Goal: Find specific page/section: Find specific page/section

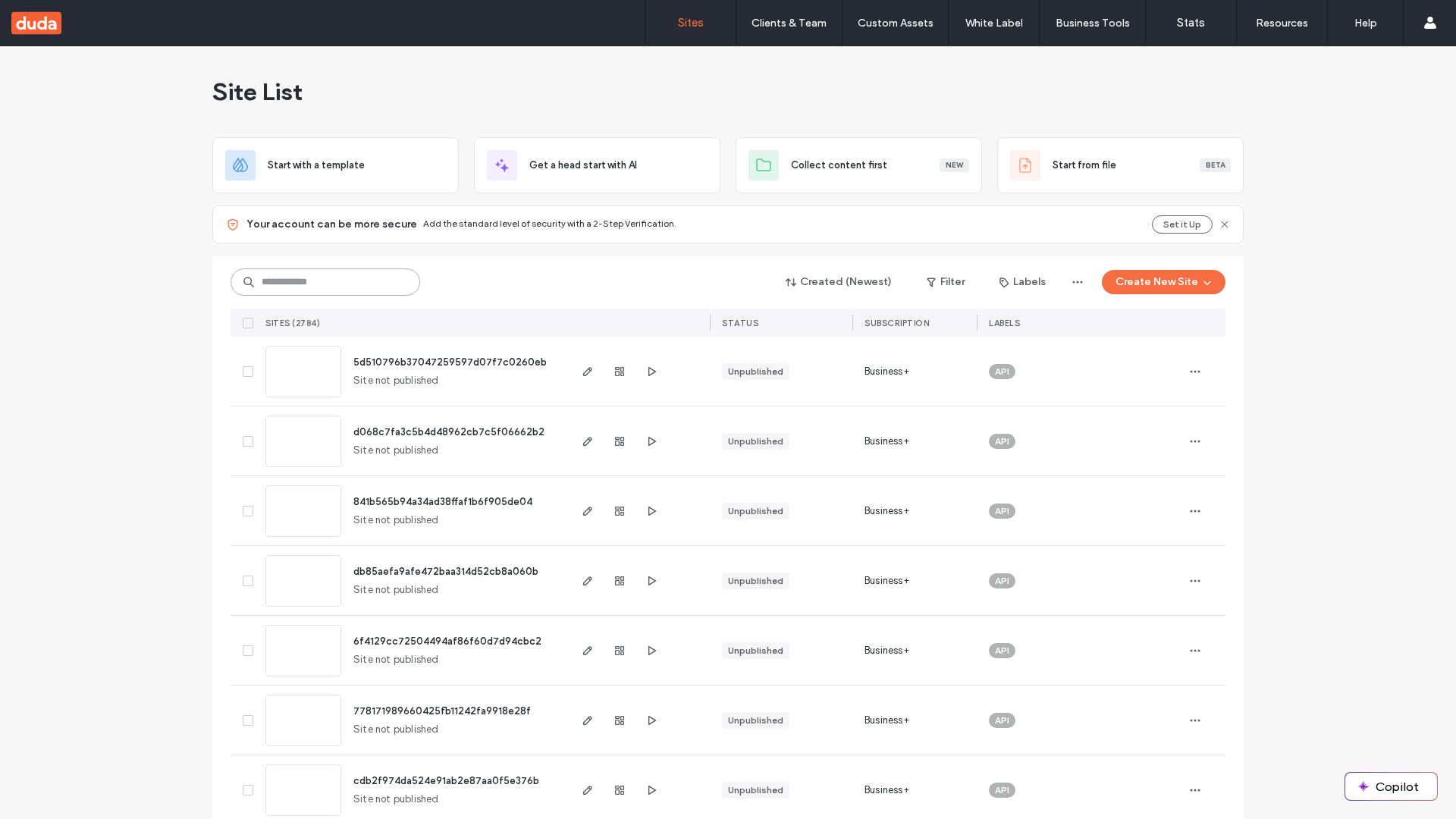
click at [326, 282] on input at bounding box center [325, 282] width 190 height 28
type input "**********"
click at [450, 361] on span "5d510796b37047259597d07f7c0260eb" at bounding box center [449, 361] width 193 height 12
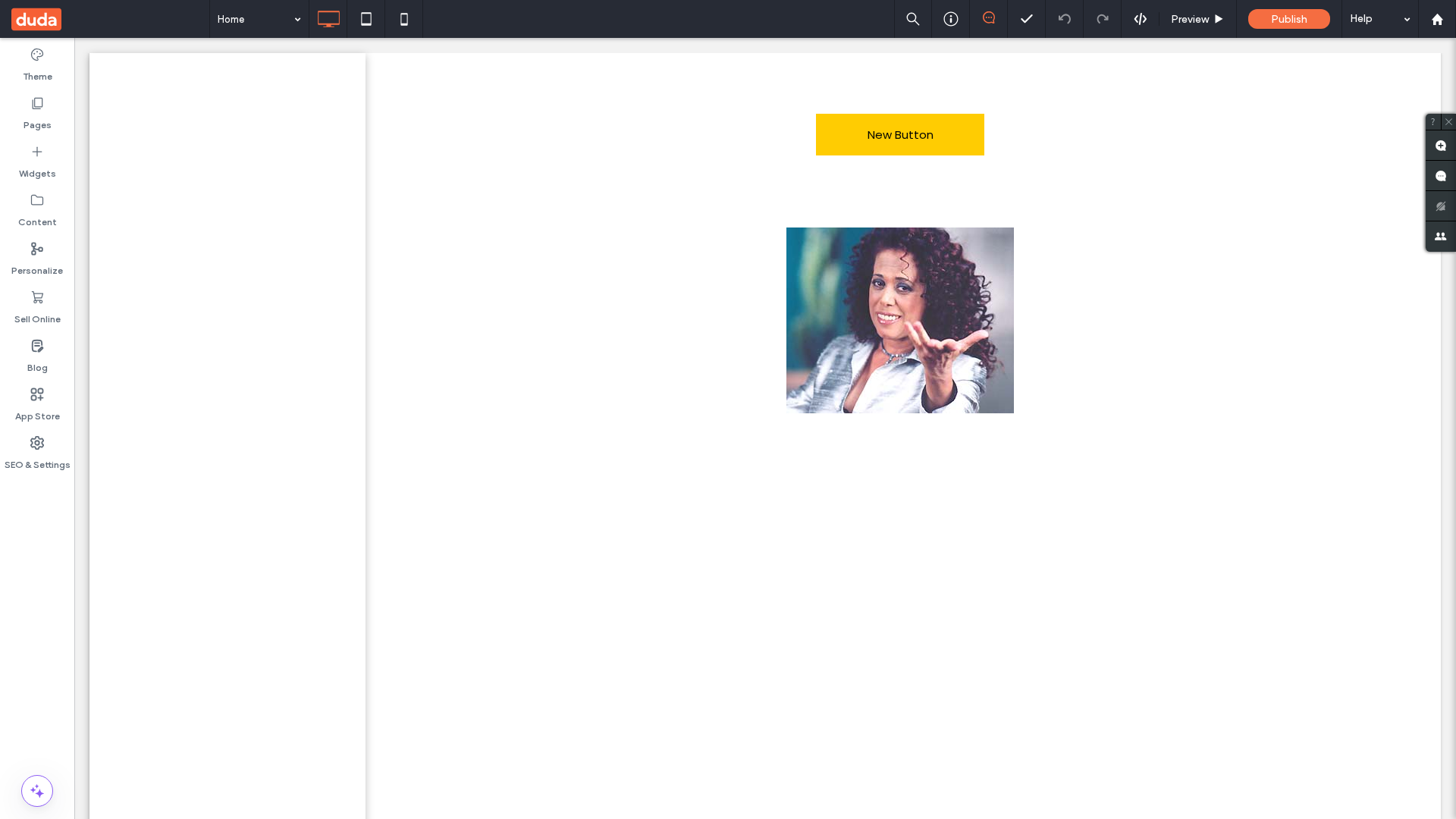
click at [37, 162] on label "Widgets" at bounding box center [37, 170] width 37 height 21
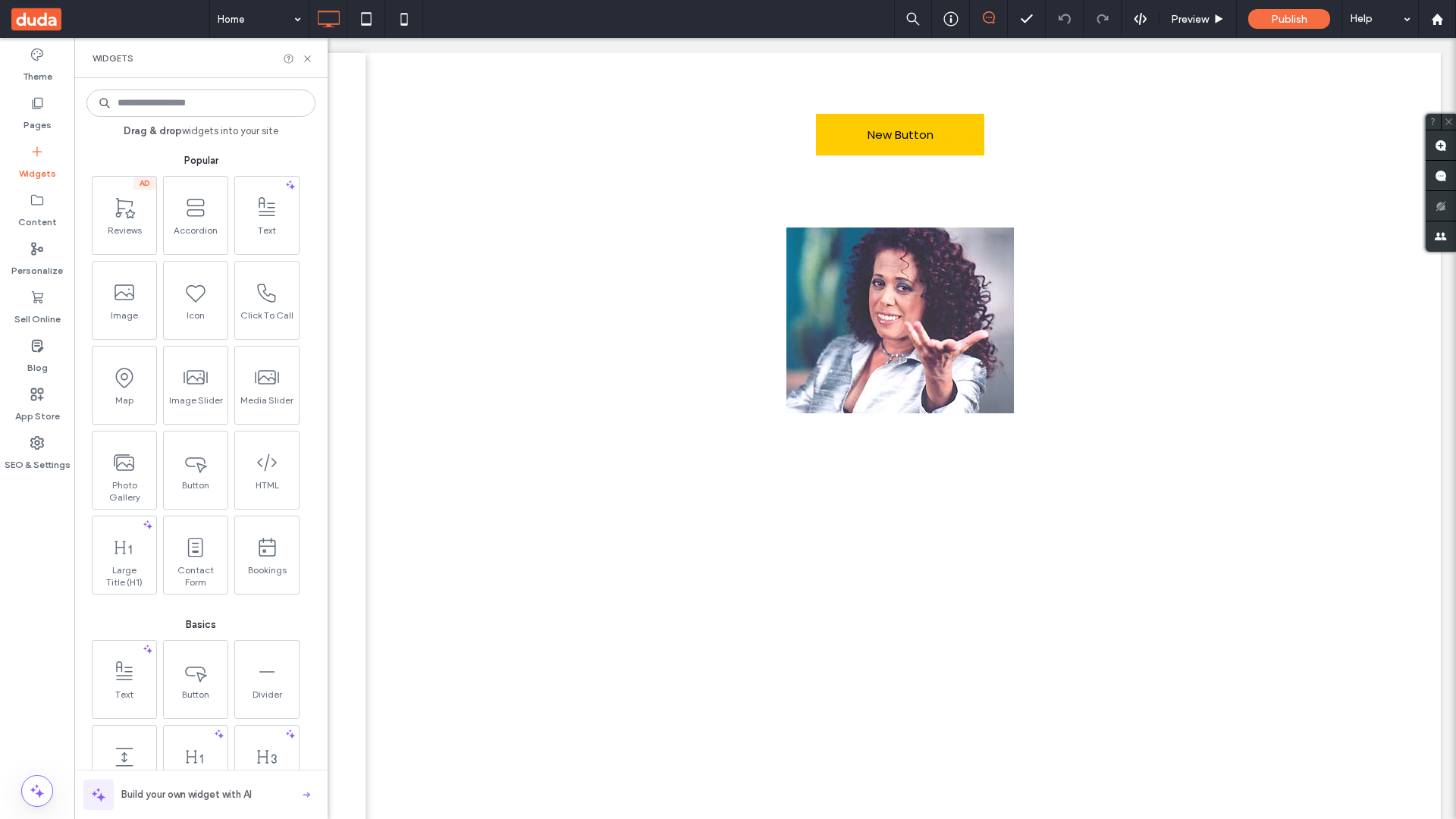
scroll to position [735, 0]
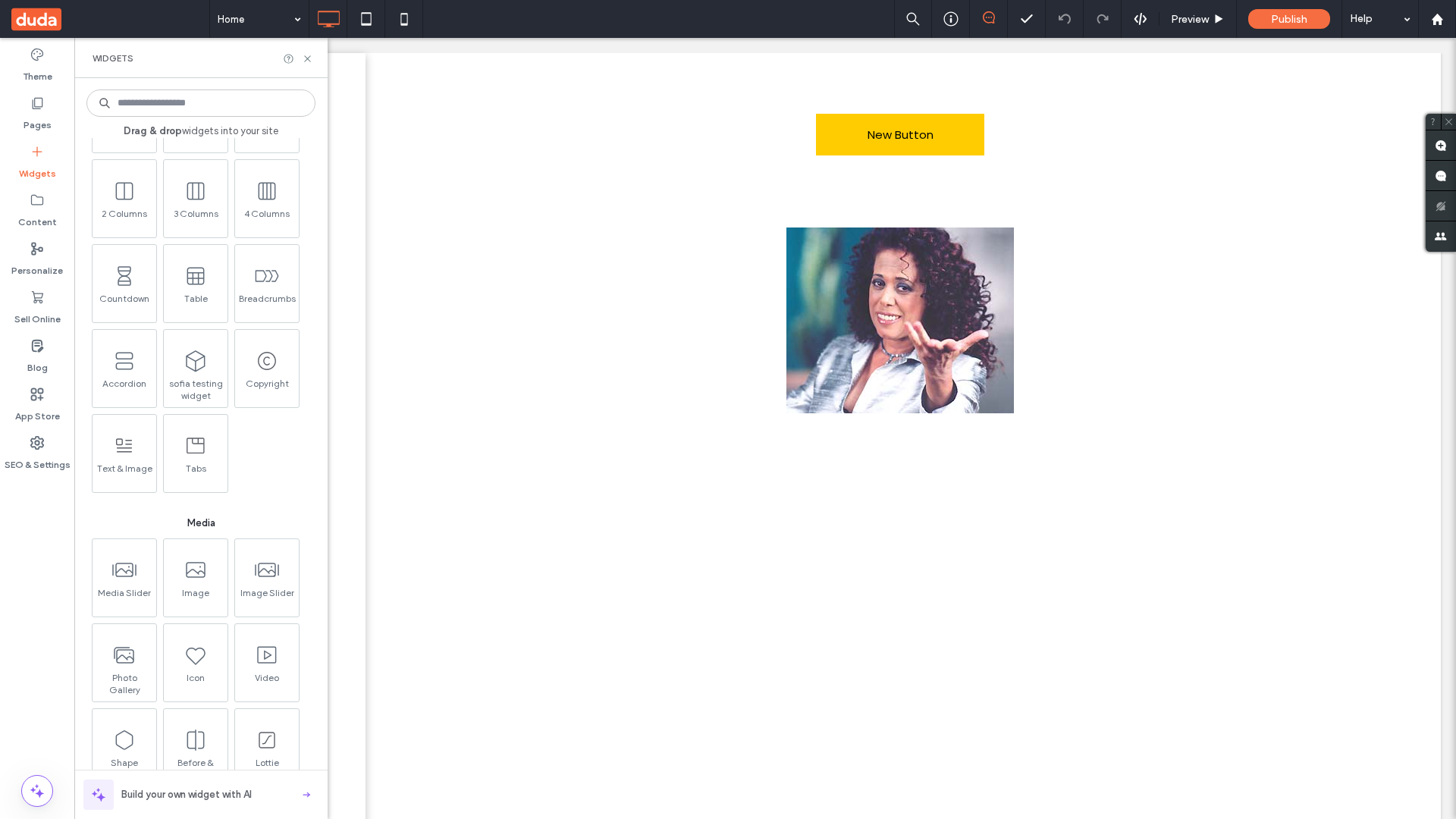
click at [123, 452] on icon at bounding box center [125, 446] width 23 height 23
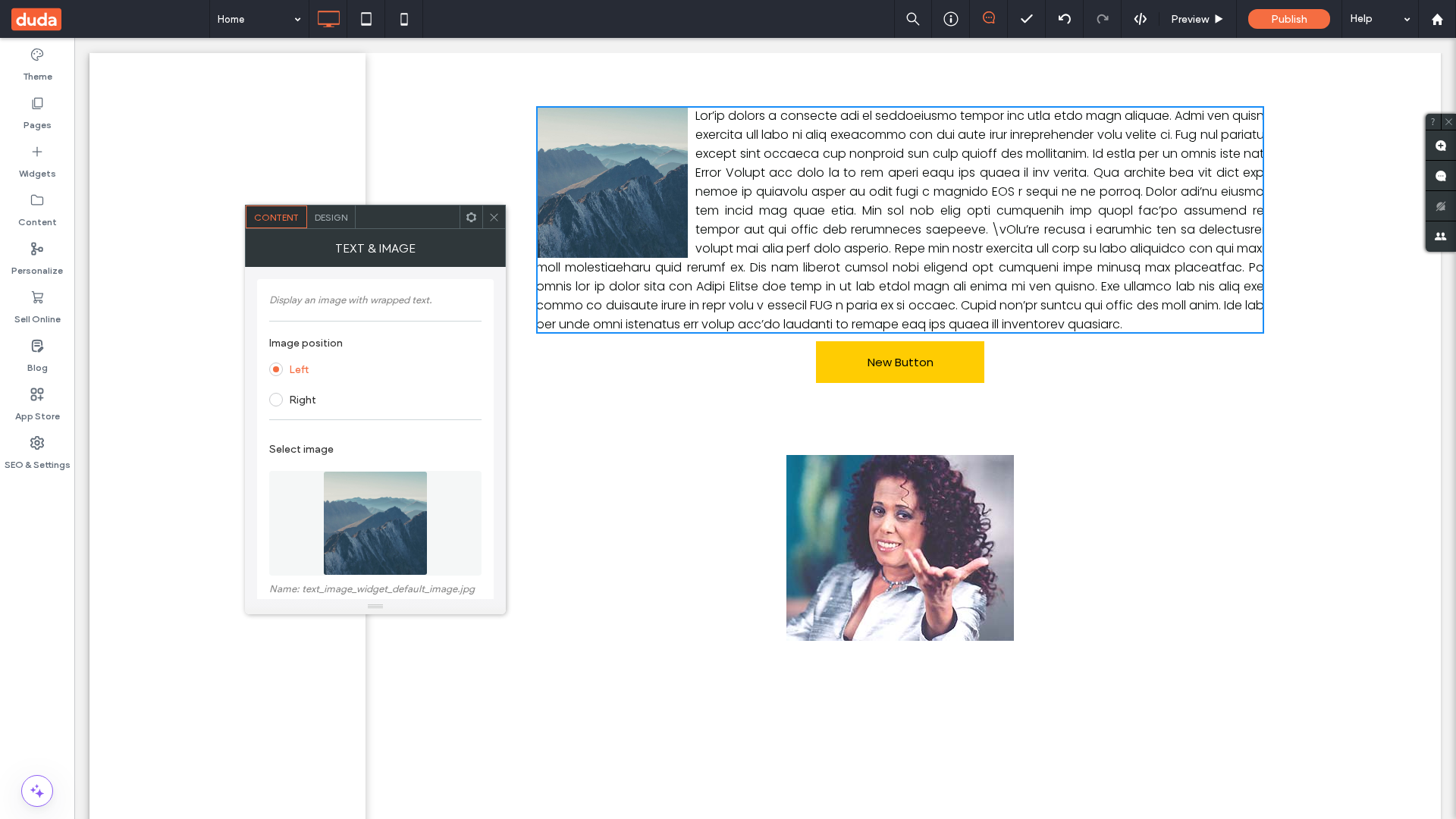
click at [110, 19] on span at bounding box center [110, 19] width 198 height 38
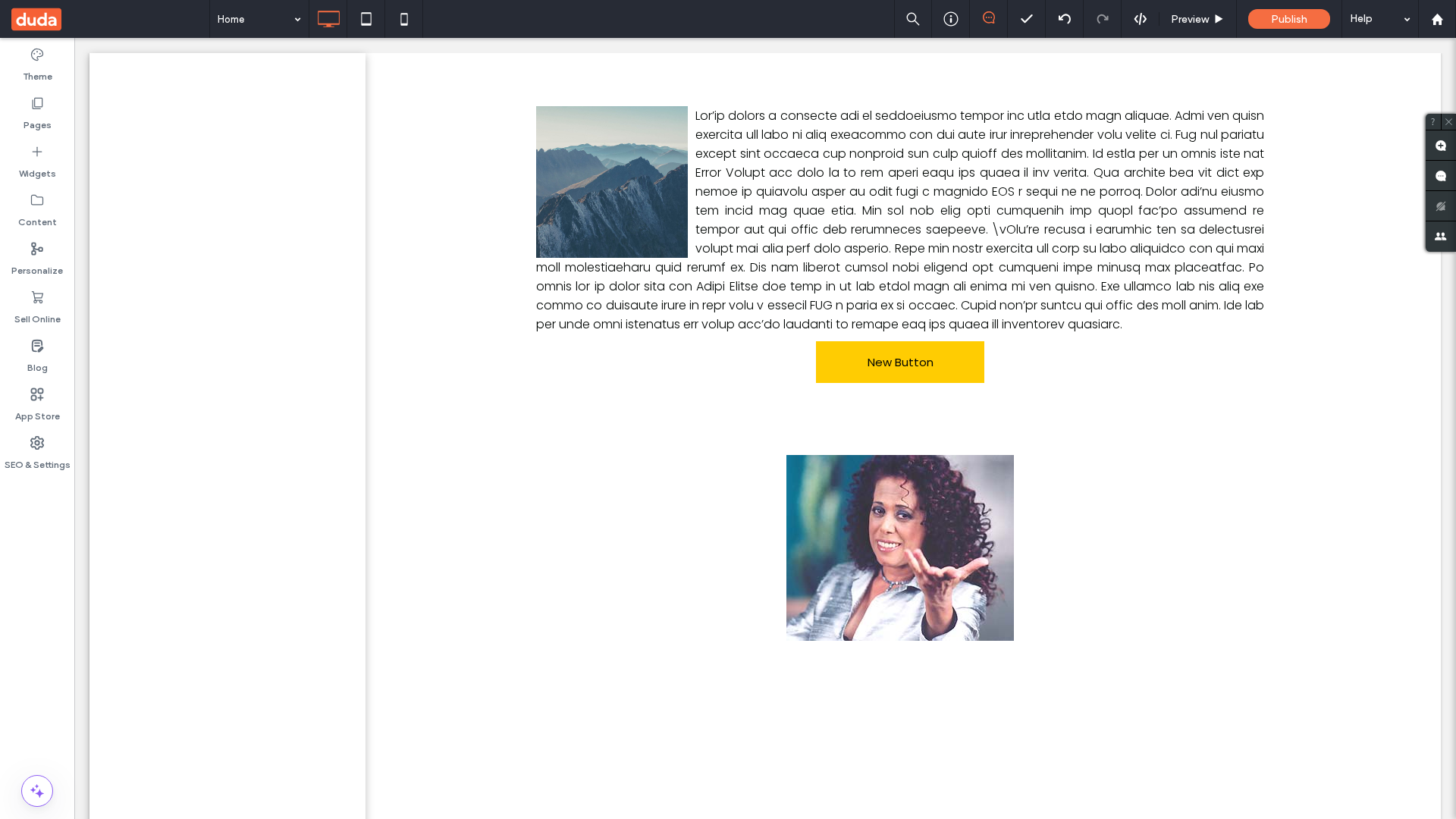
click at [37, 162] on label "Widgets" at bounding box center [37, 170] width 37 height 21
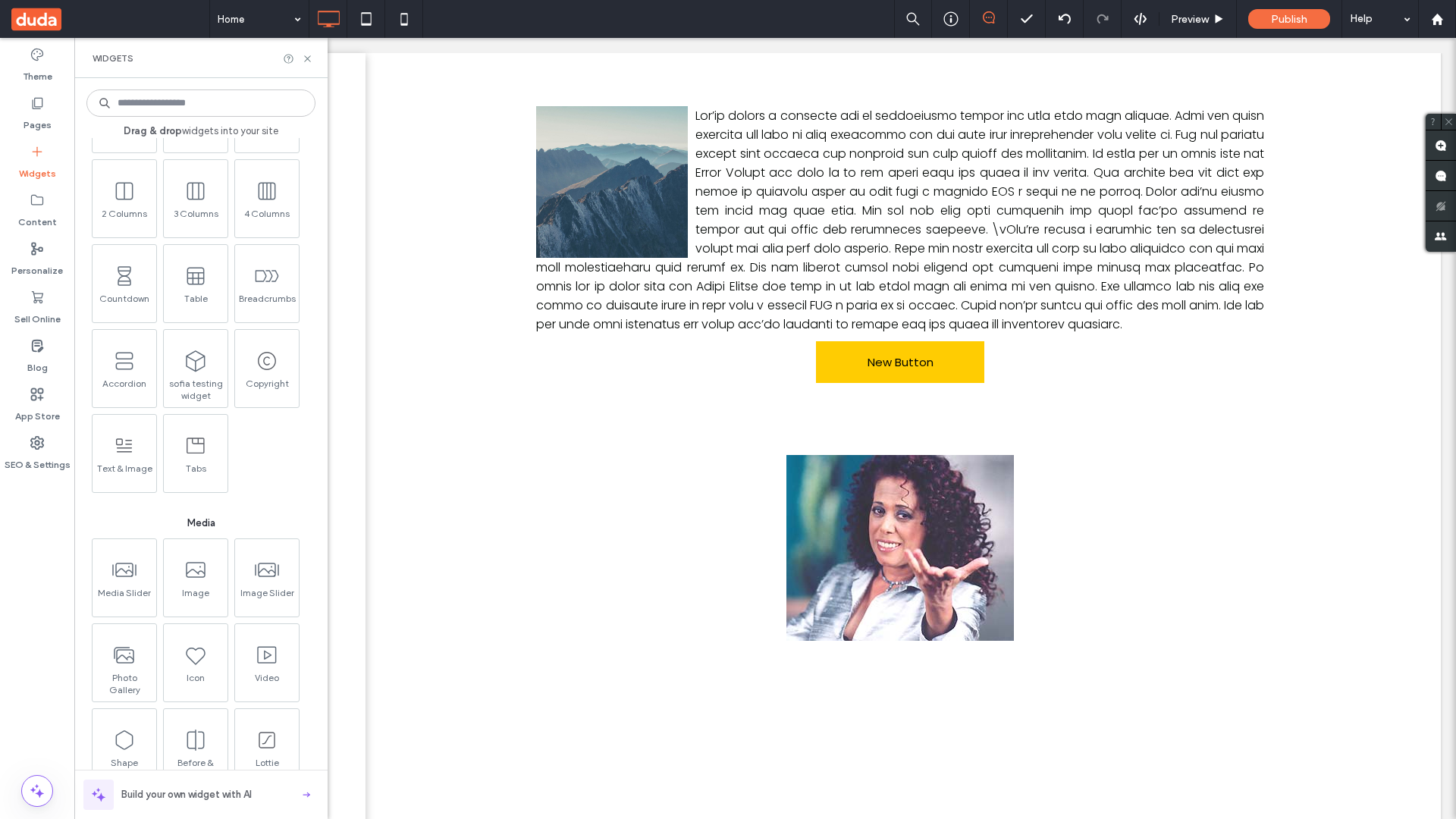
click at [123, 452] on icon at bounding box center [125, 446] width 23 height 23
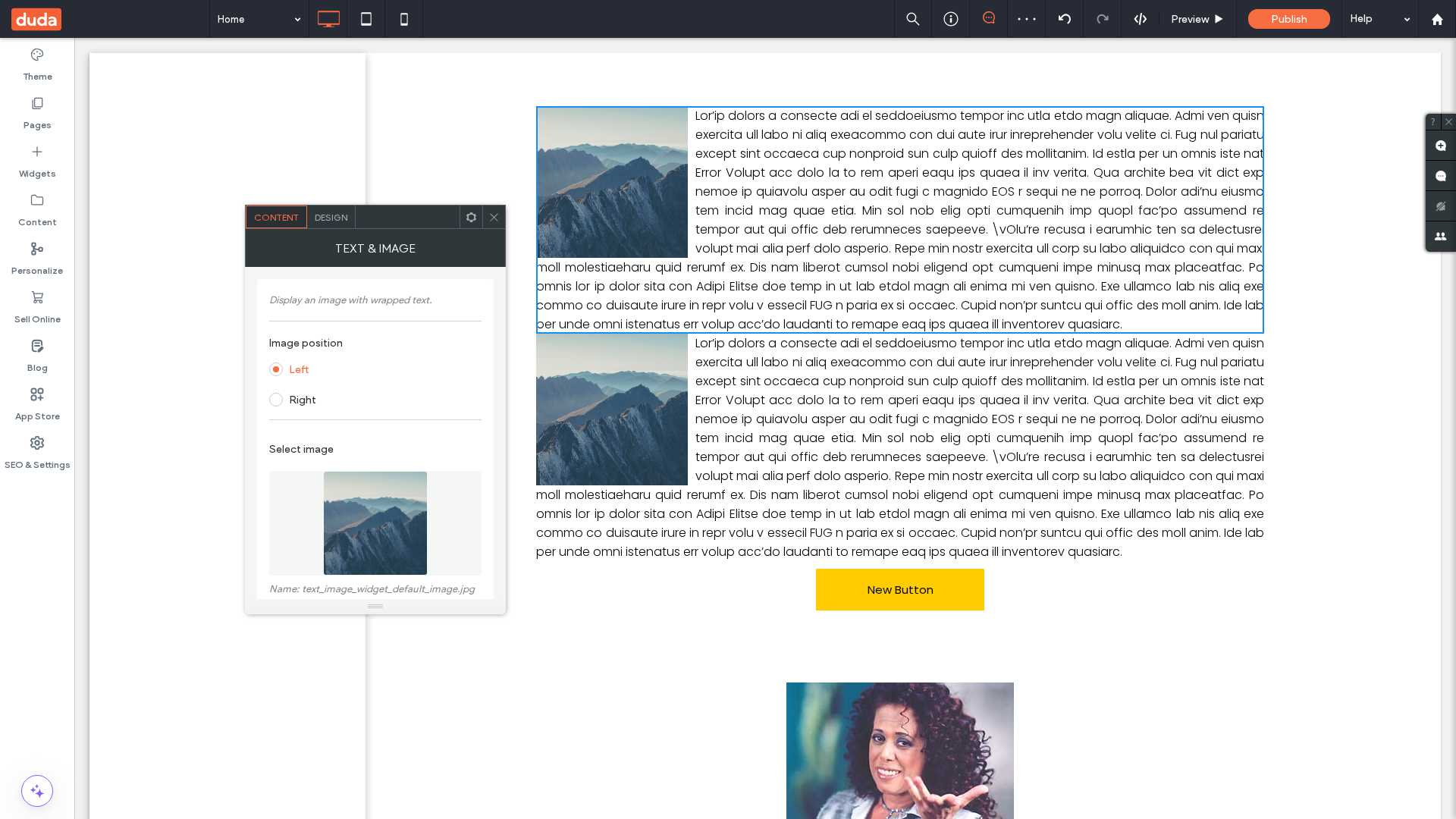
click at [110, 19] on span at bounding box center [110, 19] width 198 height 38
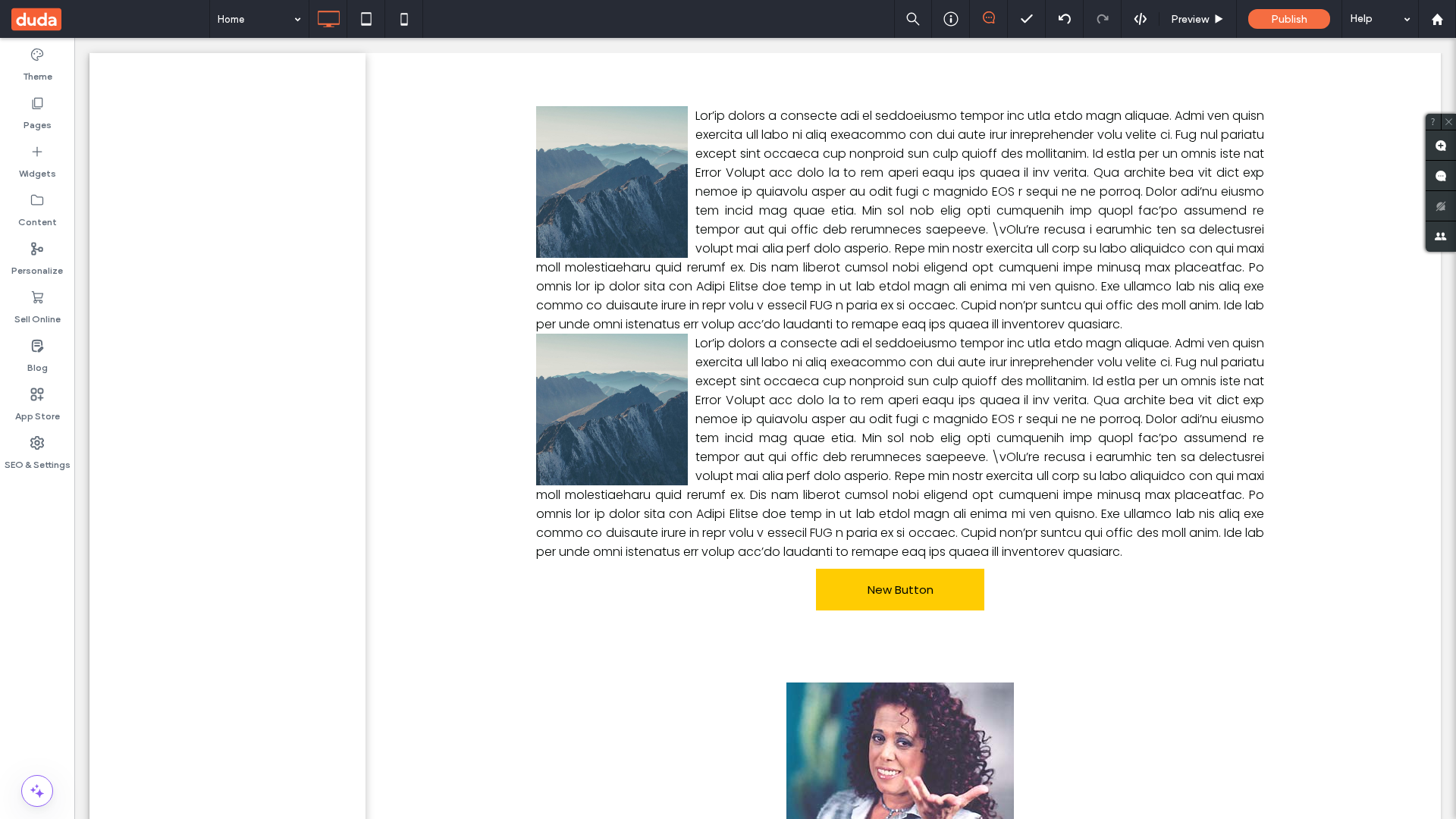
click at [37, 162] on label "Widgets" at bounding box center [37, 170] width 37 height 21
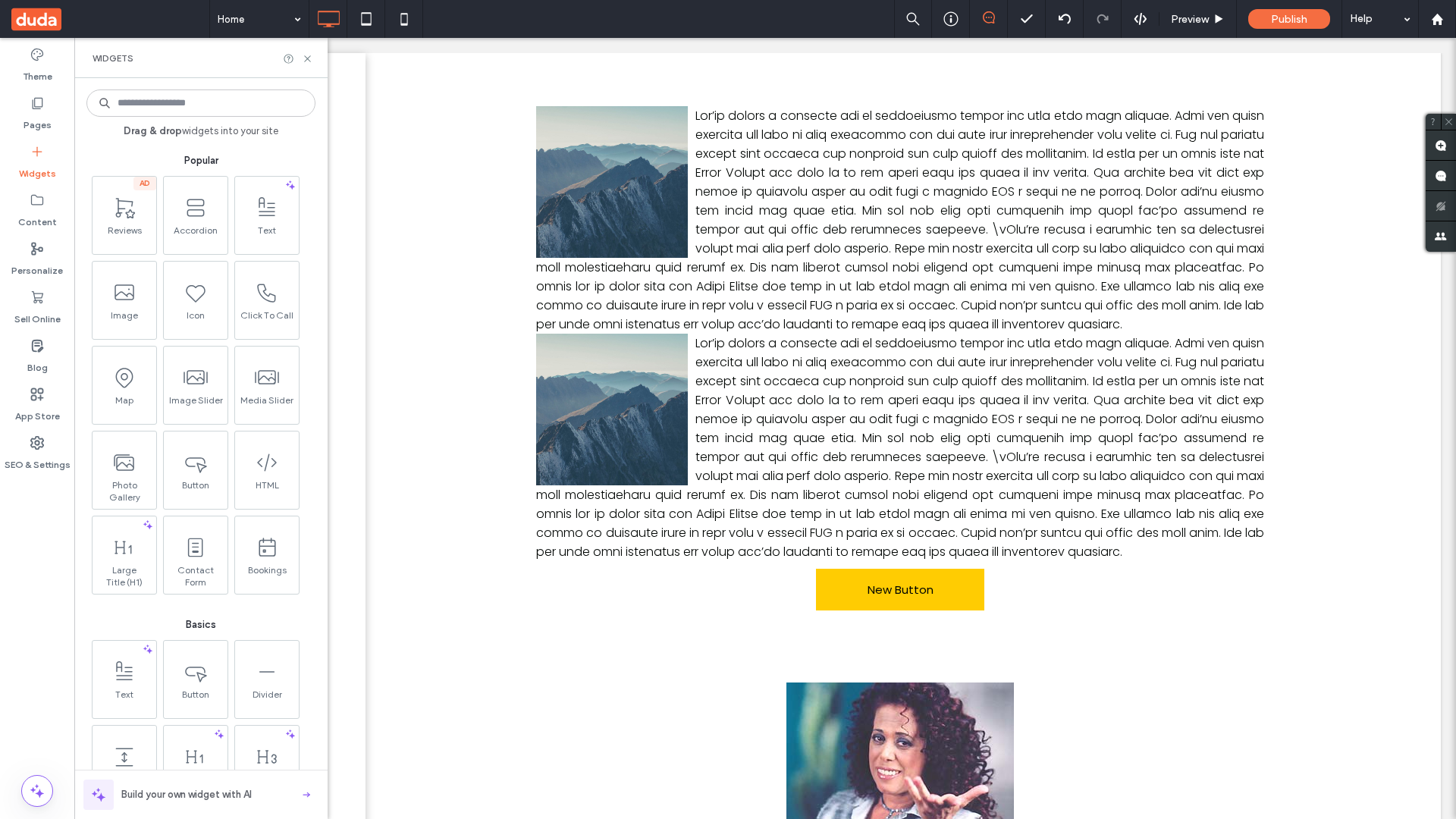
click at [123, 384] on icon at bounding box center [124, 377] width 24 height 24
